Goal: Check status: Check status

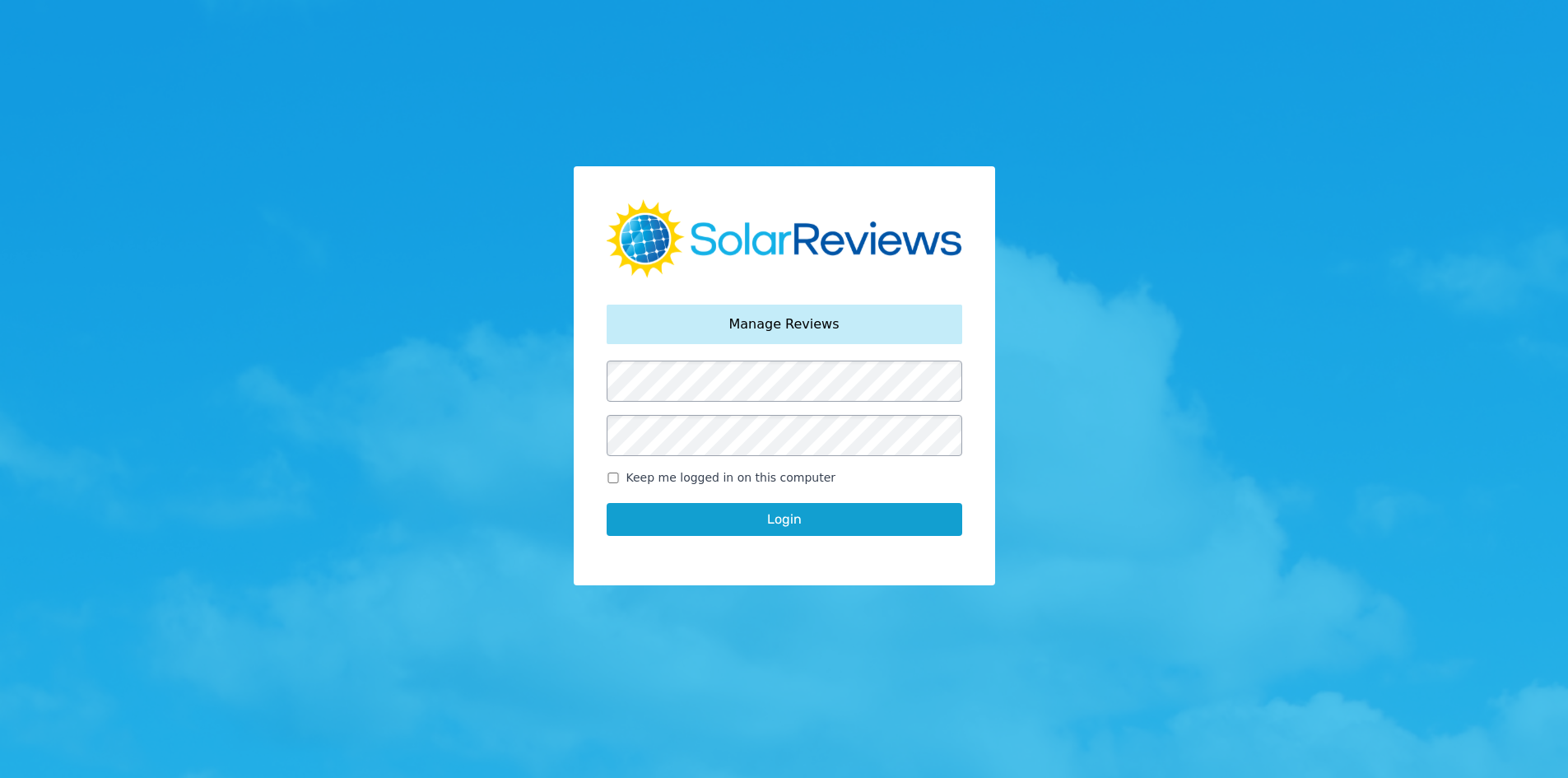
click at [614, 477] on input "Keep me logged in on this computer" at bounding box center [613, 478] width 13 height 10
checkbox input "true"
click at [667, 522] on button "Login" at bounding box center [784, 519] width 356 height 33
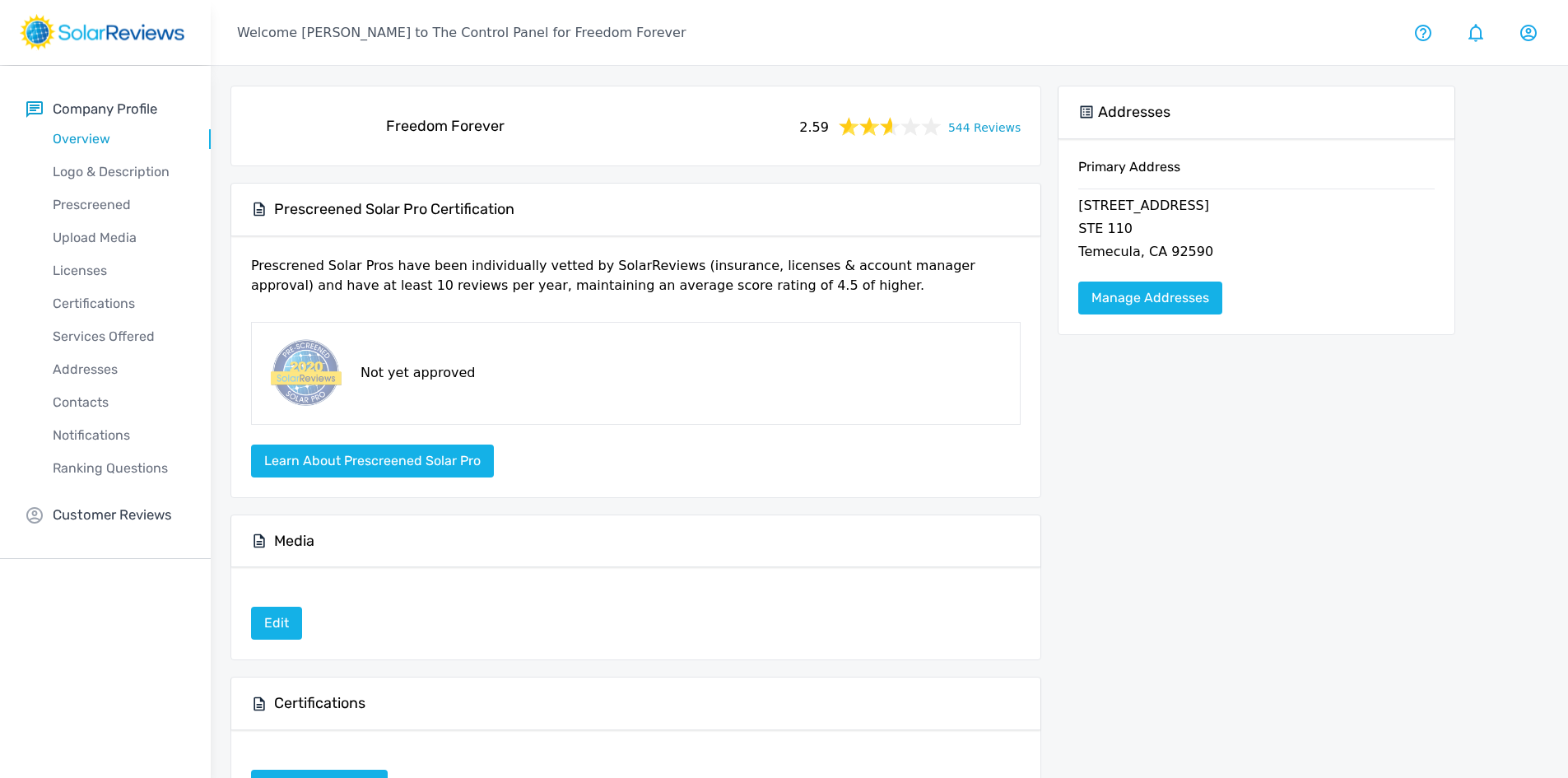
click at [988, 122] on link "544 Reviews" at bounding box center [984, 126] width 73 height 21
